Goal: Find specific page/section: Find specific page/section

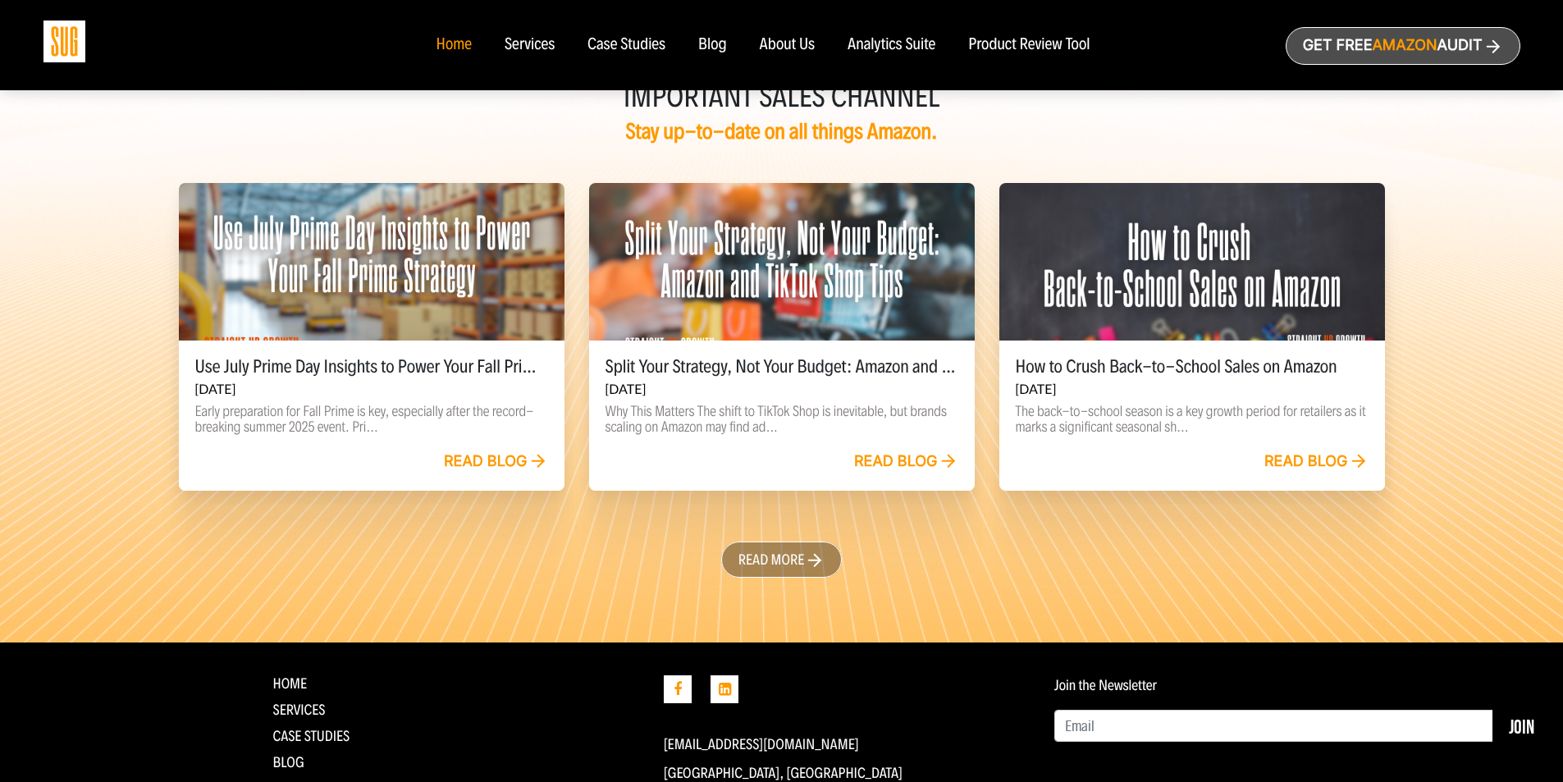
scroll to position [3747, 0]
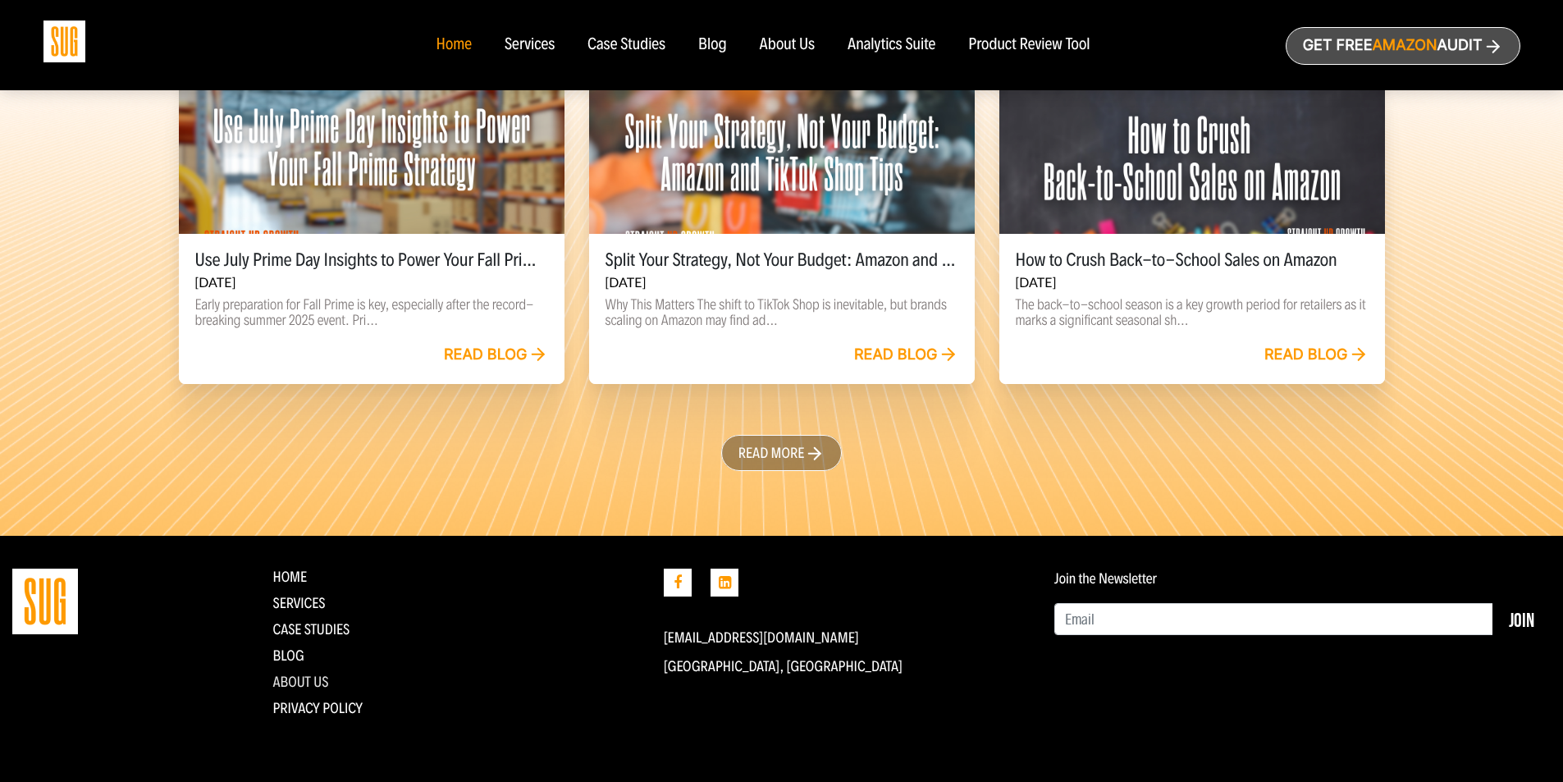
click at [313, 681] on link "About Us" at bounding box center [300, 682] width 56 height 18
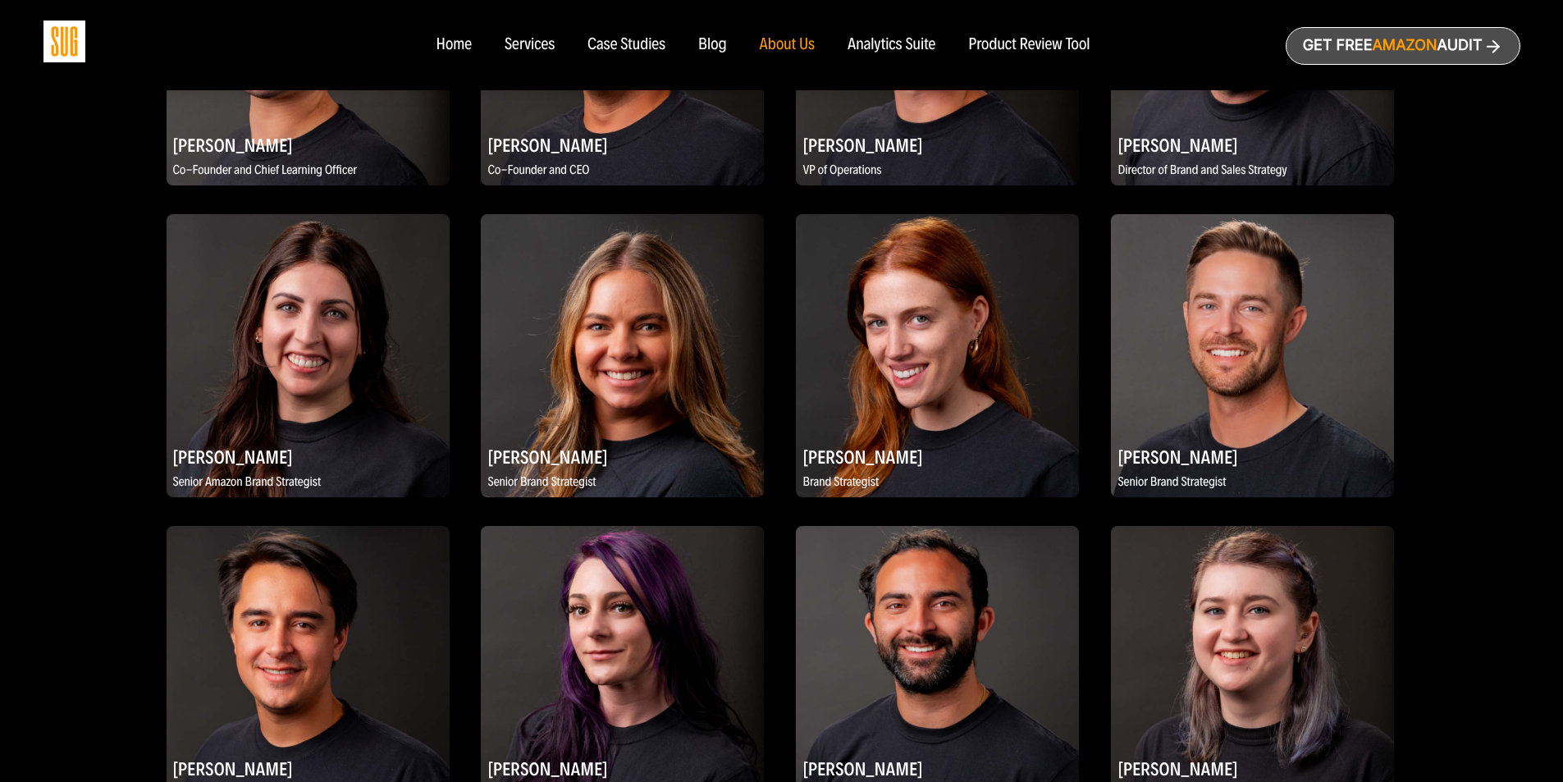
scroll to position [1502, 0]
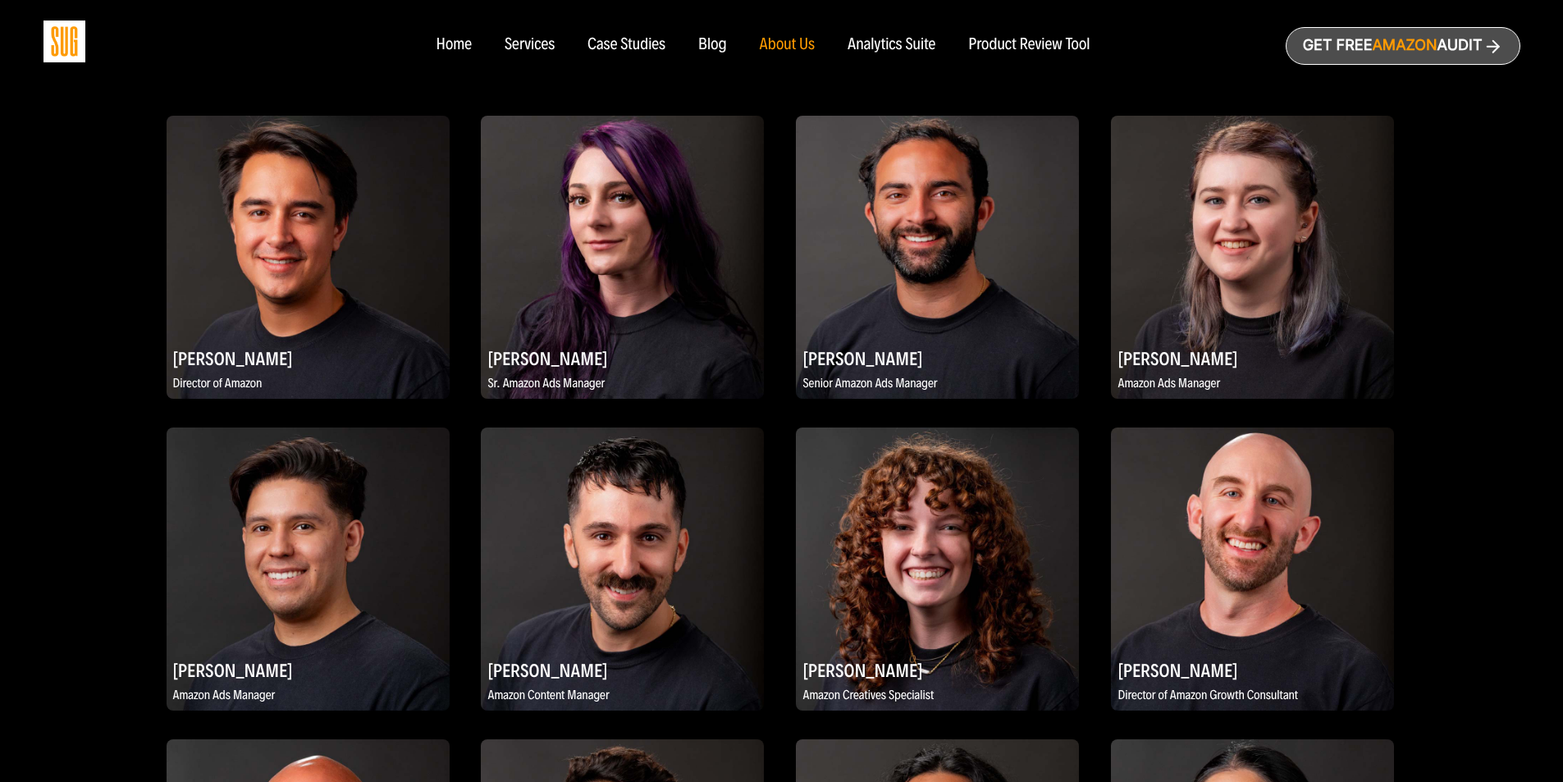
click at [660, 561] on img at bounding box center [622, 569] width 283 height 283
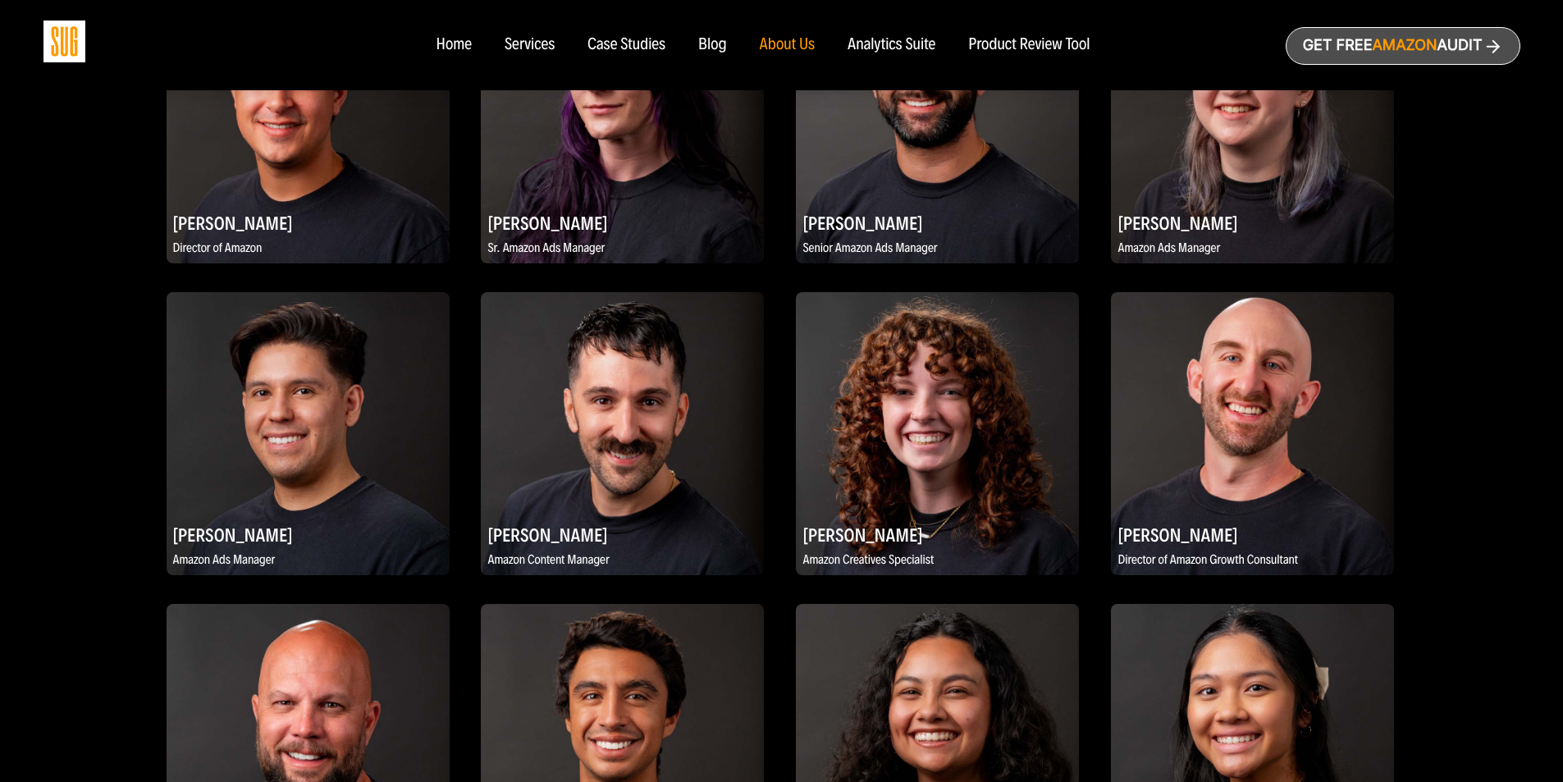
scroll to position [1666, 0]
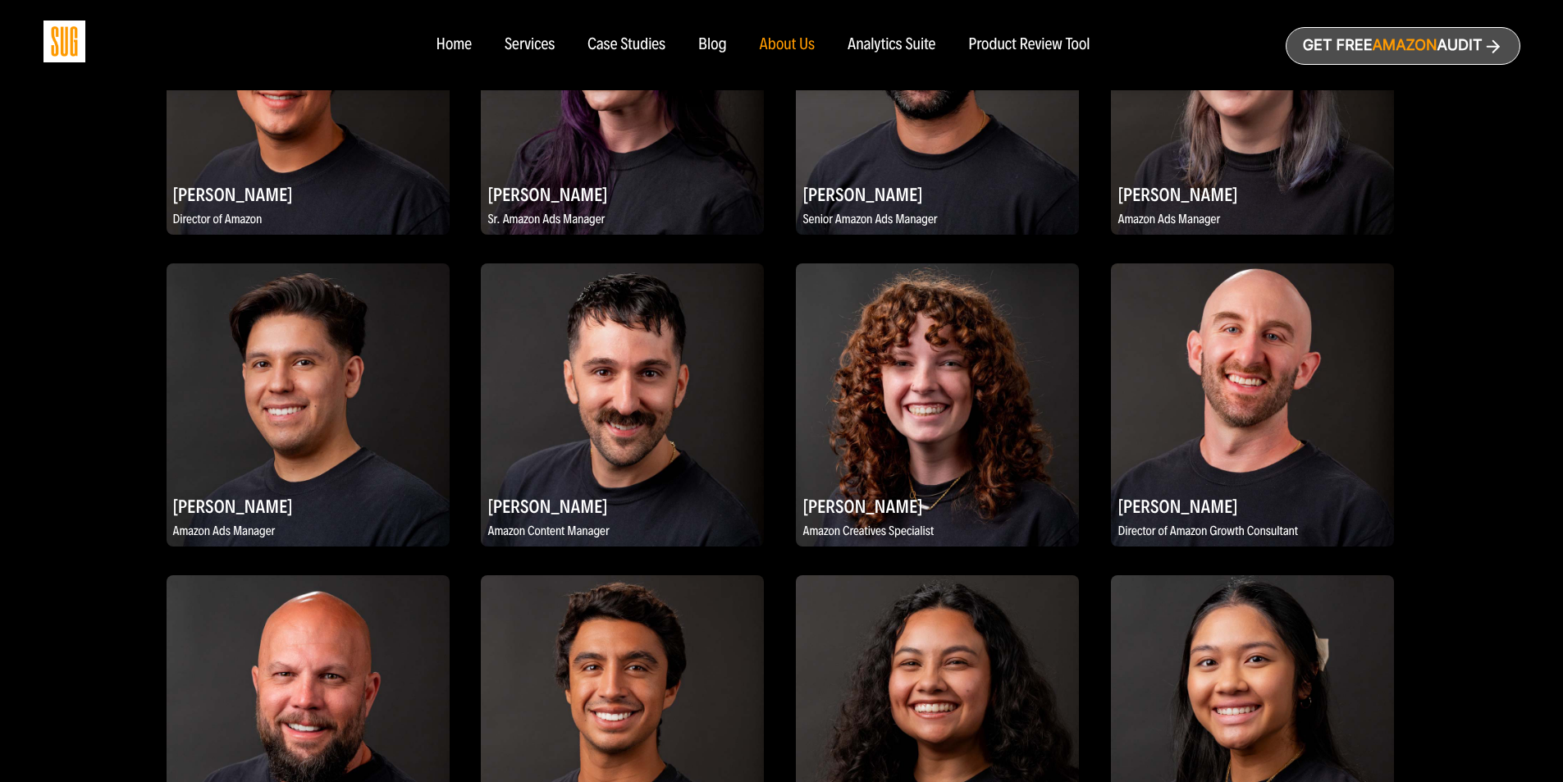
click at [549, 504] on h2 "Patrick DeRiso, II" at bounding box center [622, 506] width 283 height 32
click at [569, 464] on img at bounding box center [622, 404] width 283 height 283
drag, startPoint x: 487, startPoint y: 499, endPoint x: 585, endPoint y: 504, distance: 97.8
click at [585, 504] on h2 "Patrick DeRiso, II" at bounding box center [622, 506] width 283 height 32
copy h2 "Patrick DeRiso"
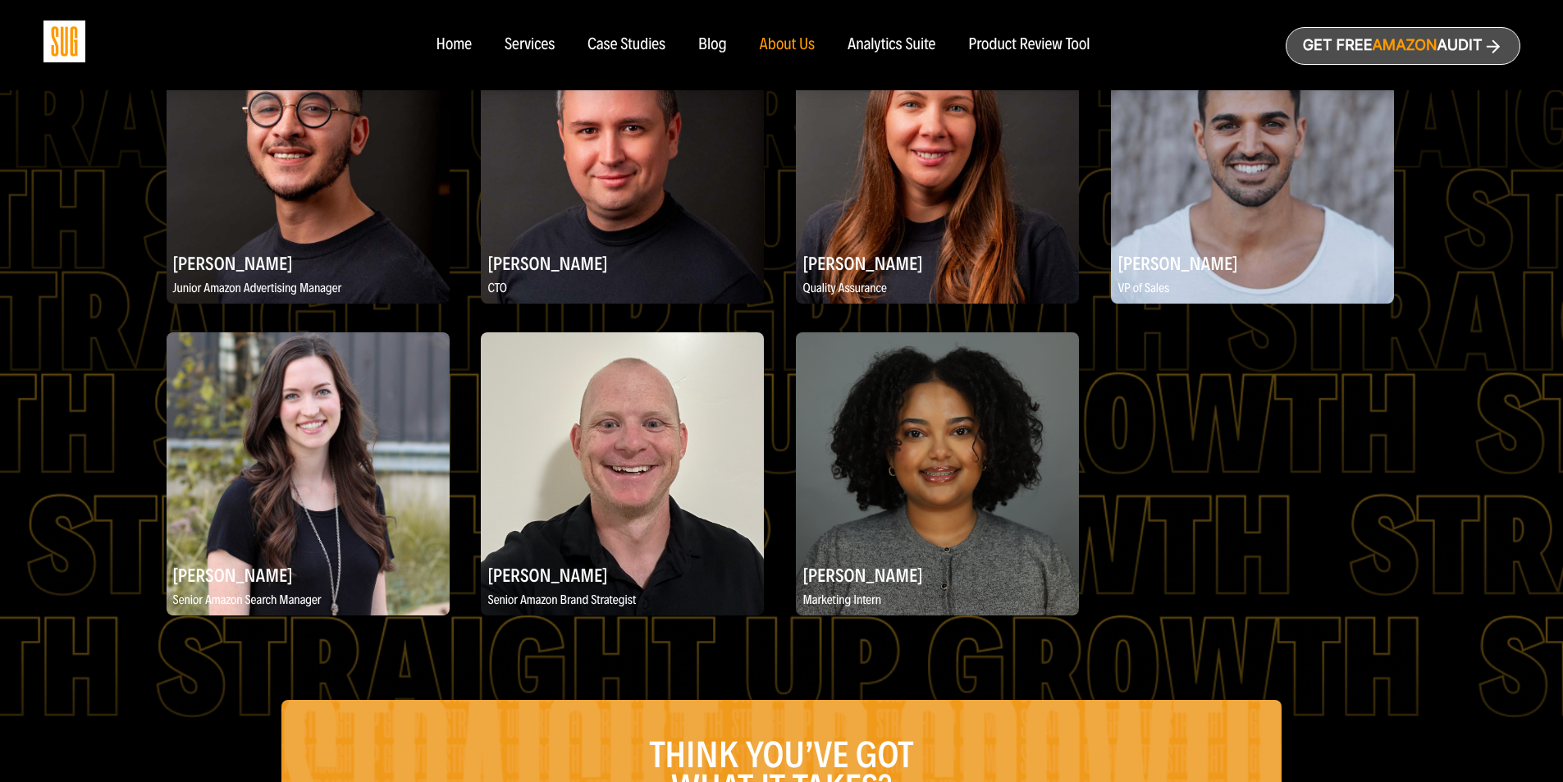
scroll to position [2651, 0]
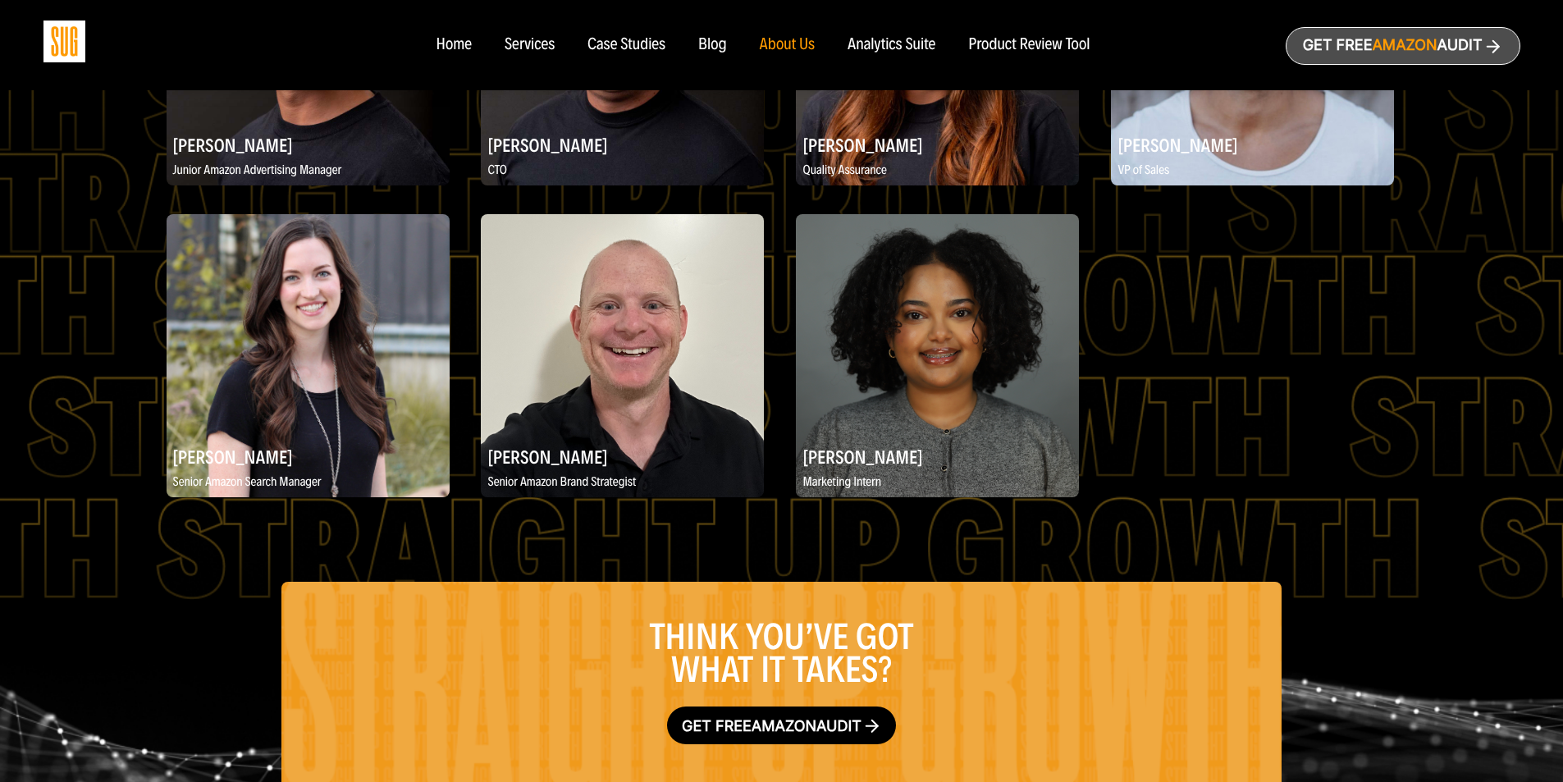
click at [563, 461] on h2 "Kortney Kay" at bounding box center [622, 457] width 283 height 32
click at [546, 457] on h2 "Kortney Kay" at bounding box center [622, 457] width 283 height 32
copy div "Kortney Kay"
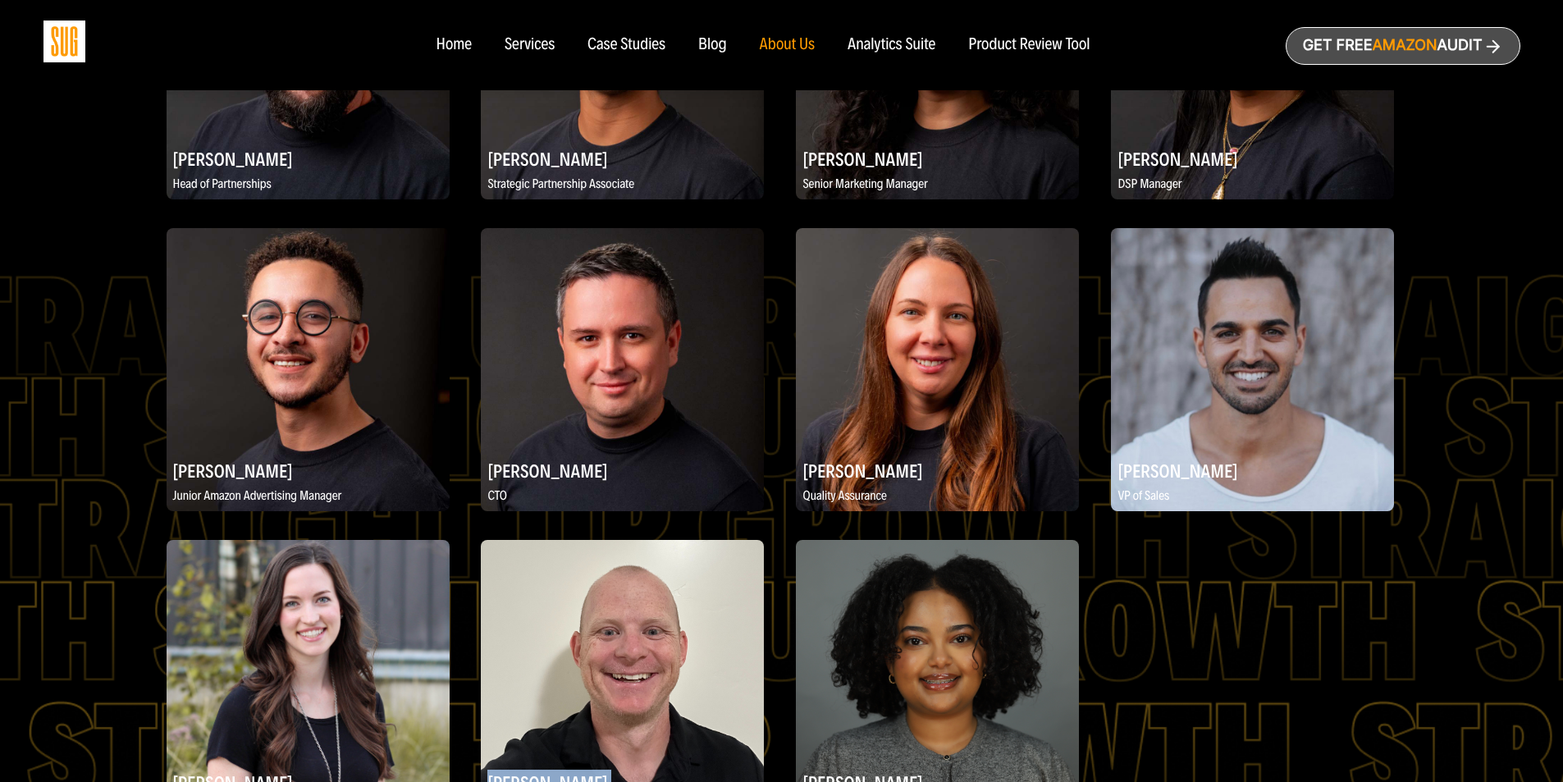
scroll to position [2240, 0]
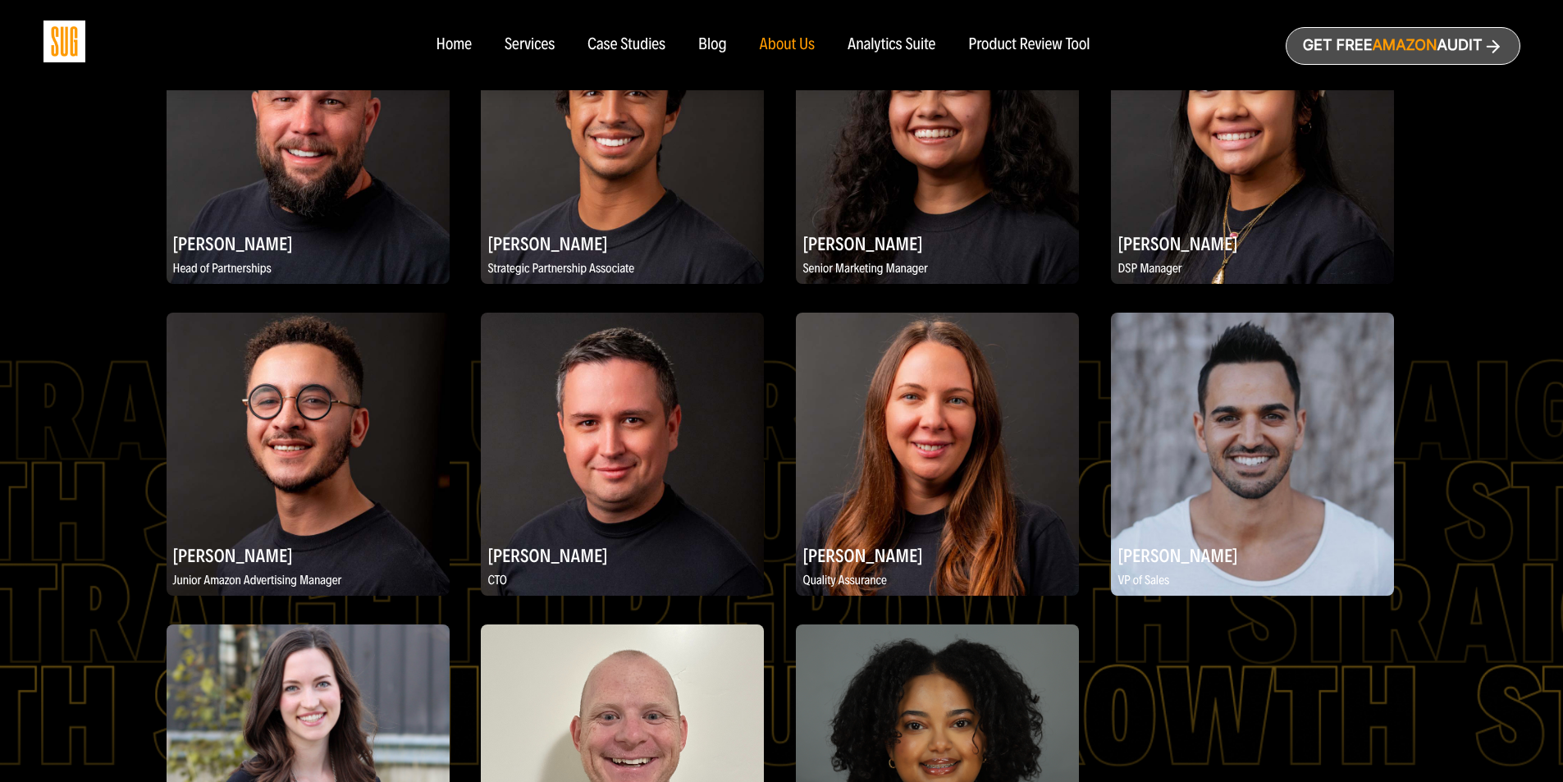
click at [1121, 482] on img at bounding box center [1252, 454] width 283 height 283
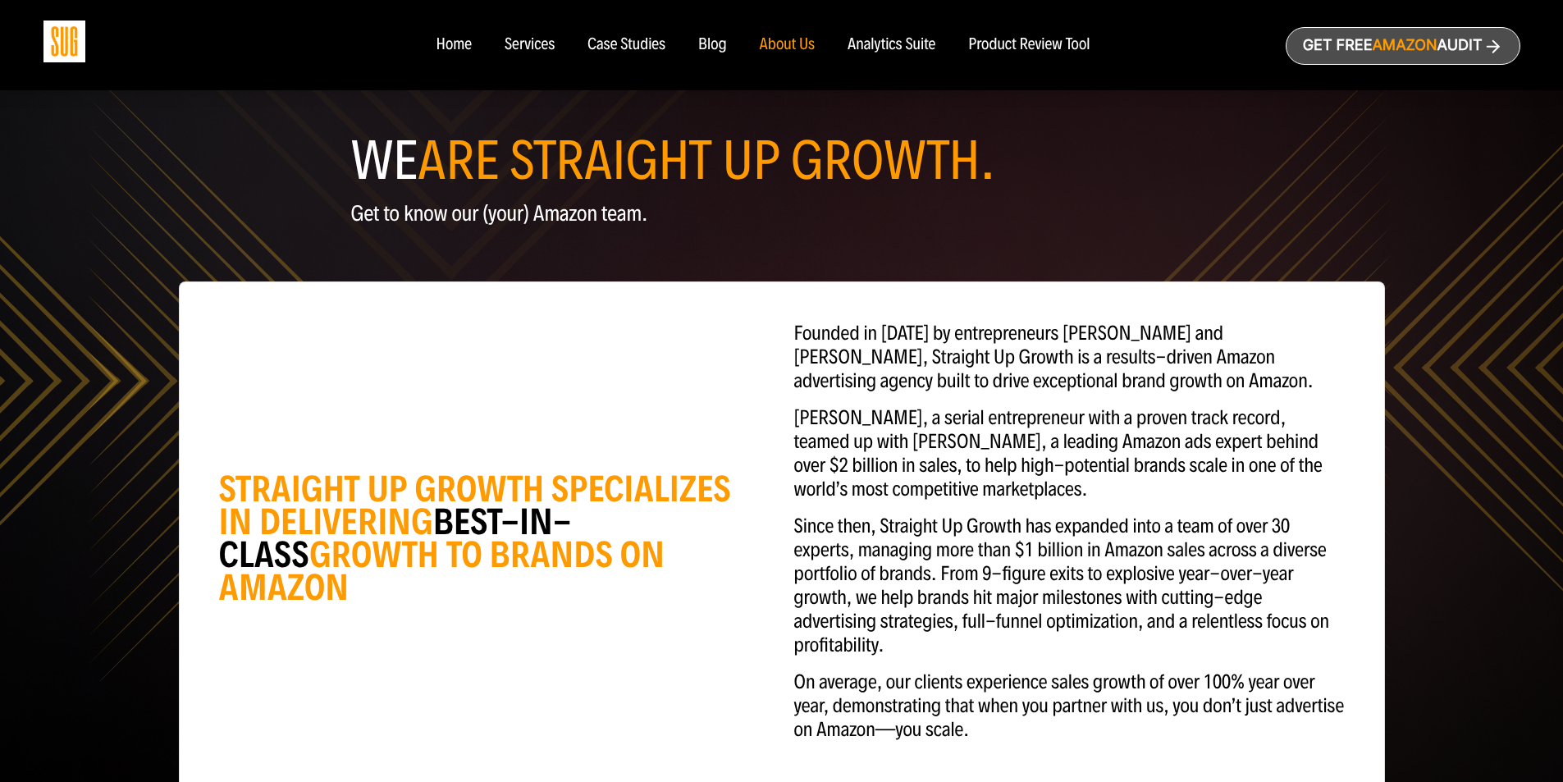
scroll to position [0, 0]
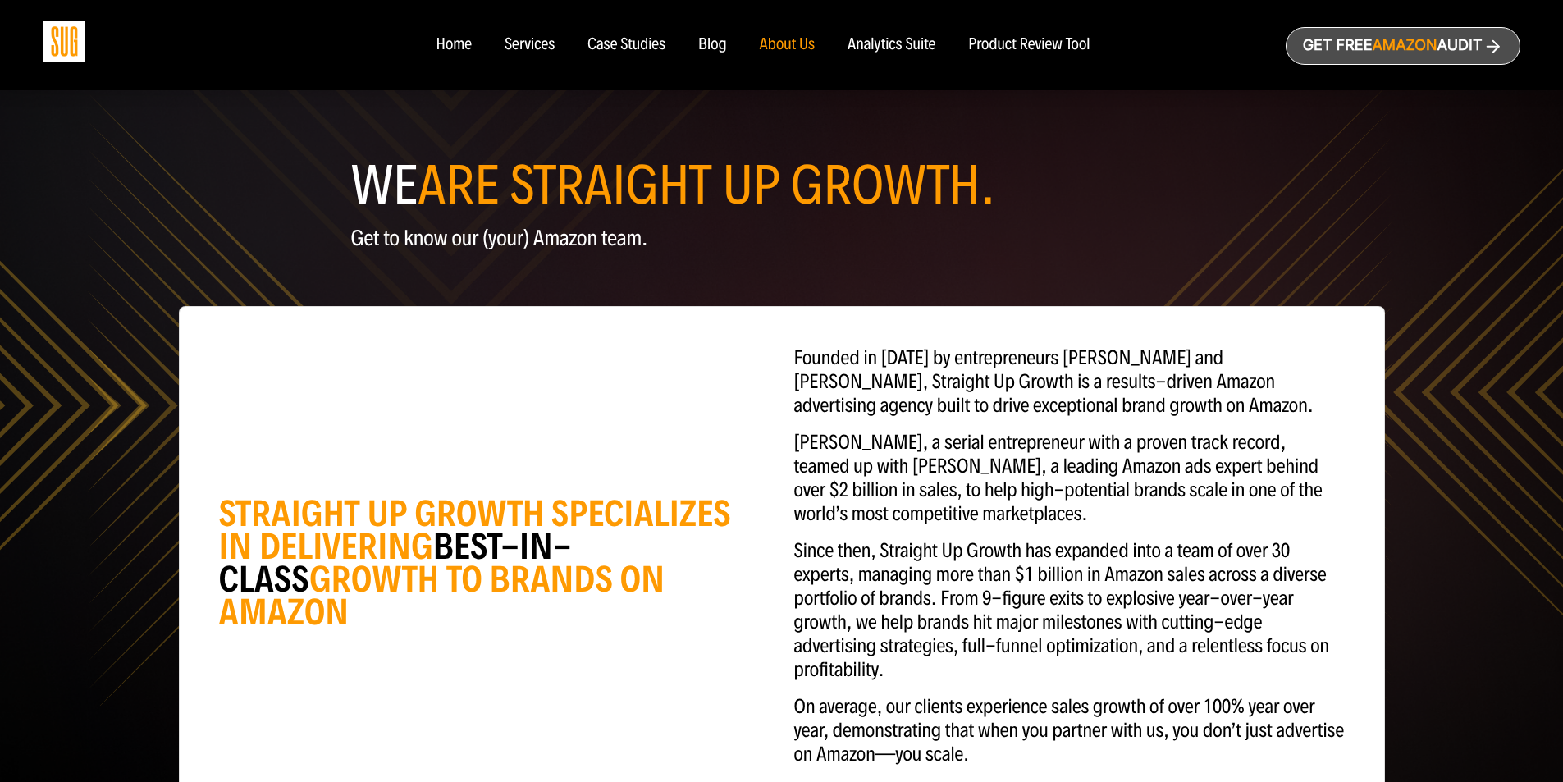
click at [527, 52] on div "Services" at bounding box center [530, 45] width 50 height 18
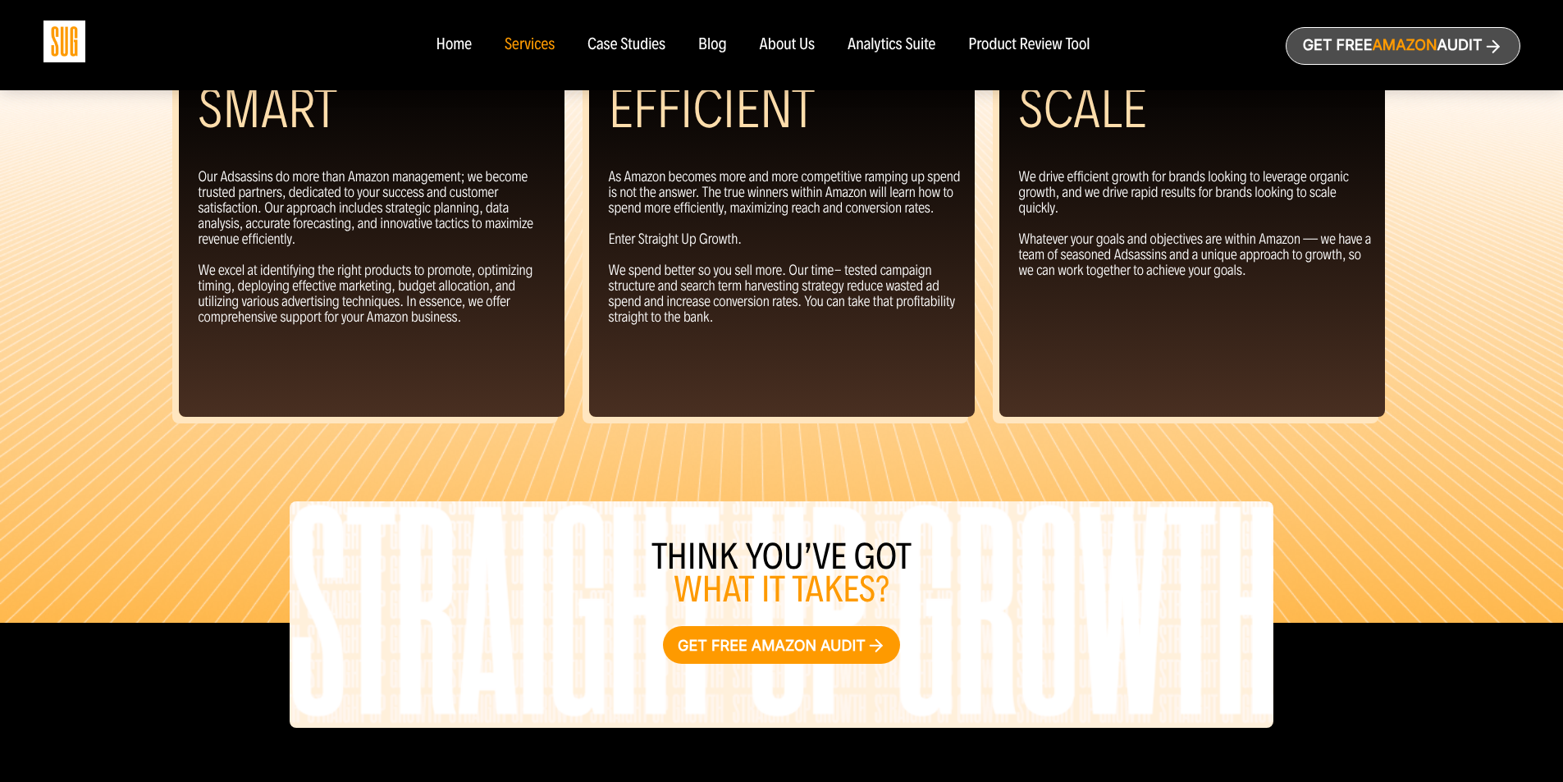
scroll to position [1788, 0]
